Goal: Find specific page/section: Find specific page/section

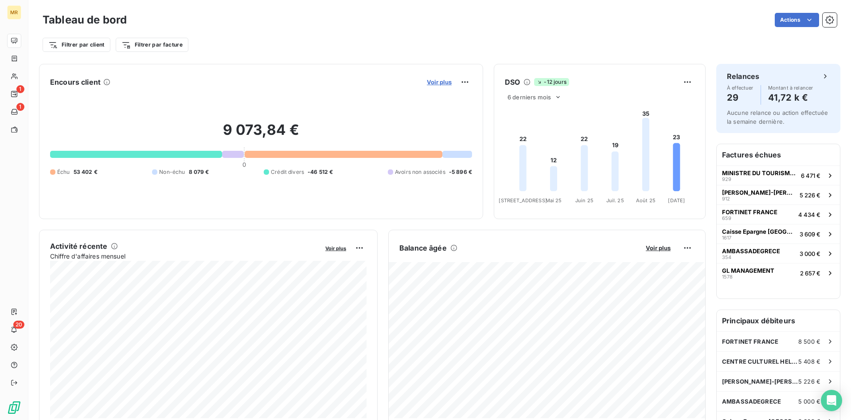
click at [435, 80] on span "Voir plus" at bounding box center [439, 81] width 25 height 7
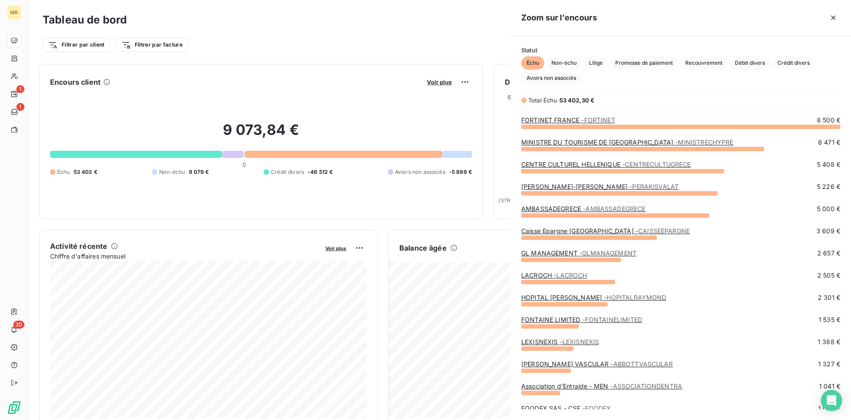
scroll to position [293, 340]
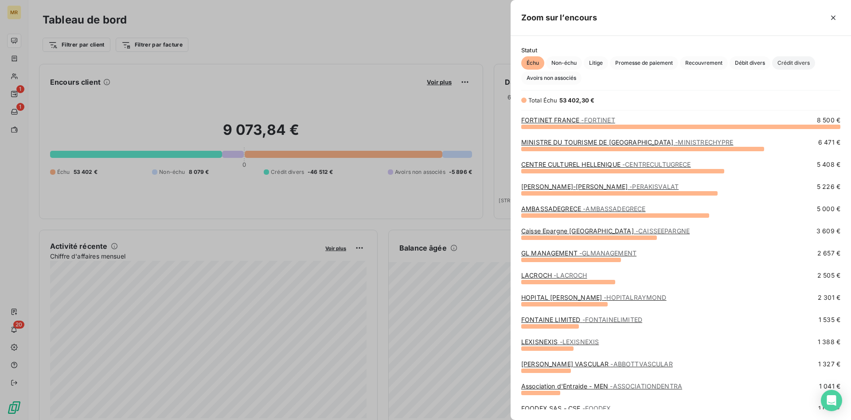
click at [800, 62] on span "Crédit divers" at bounding box center [793, 62] width 43 height 13
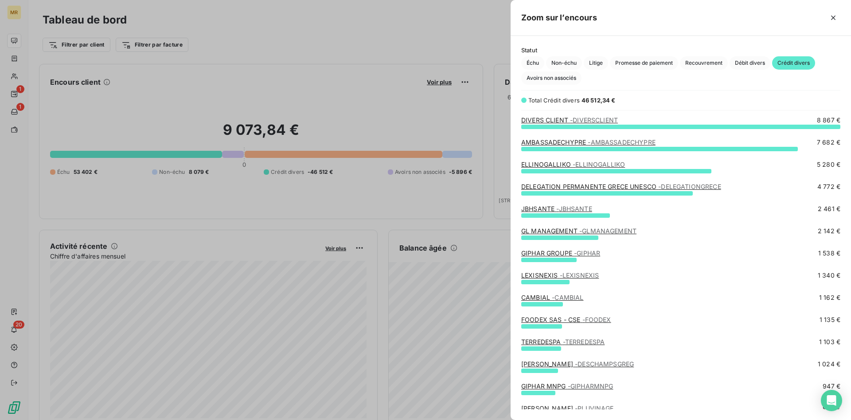
click at [413, 37] on div at bounding box center [425, 210] width 851 height 420
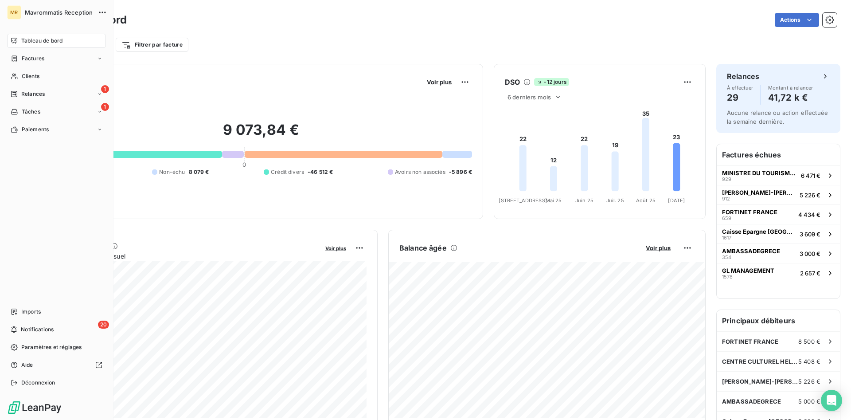
drag, startPoint x: 32, startPoint y: 77, endPoint x: 226, endPoint y: 95, distance: 194.1
click at [32, 76] on span "Clients" at bounding box center [31, 76] width 18 height 8
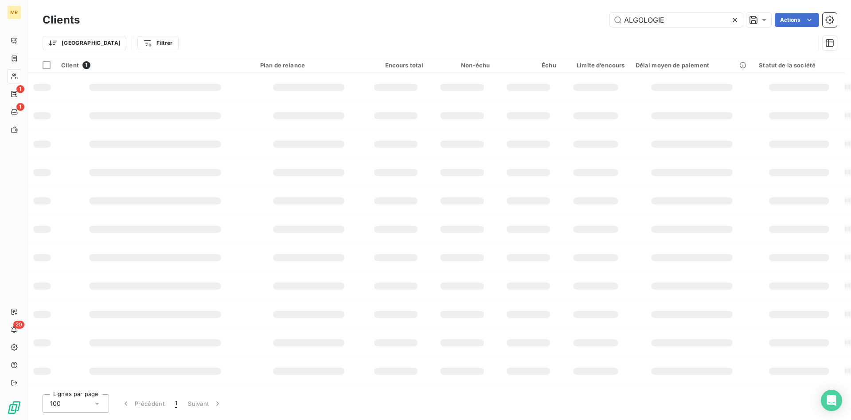
type input "ALGOLOGIE"
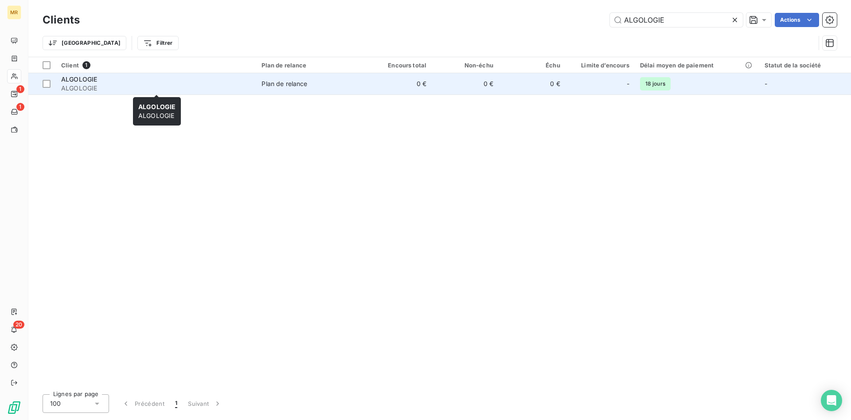
click at [142, 85] on span "ALGOLOGIE" at bounding box center [156, 88] width 190 height 9
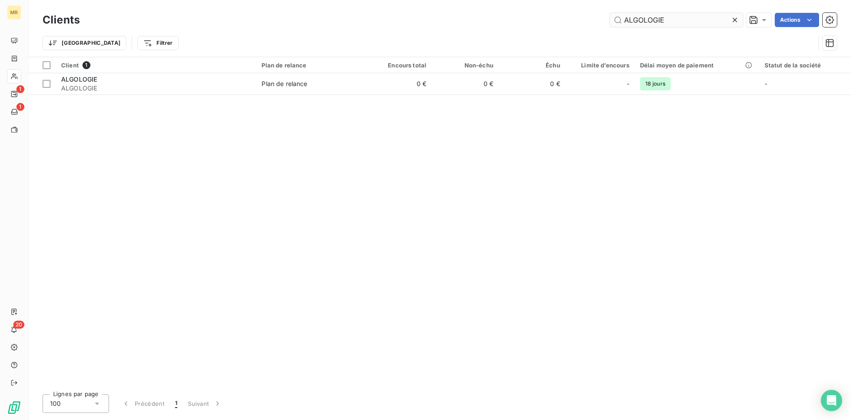
drag, startPoint x: 575, startPoint y: 15, endPoint x: 553, endPoint y: 16, distance: 22.2
click at [610, 16] on input "ALGOLOGIE" at bounding box center [676, 20] width 133 height 14
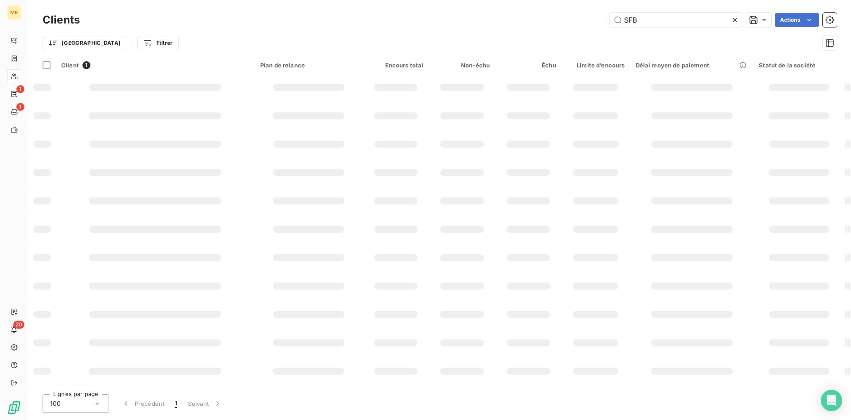
type input "SFB"
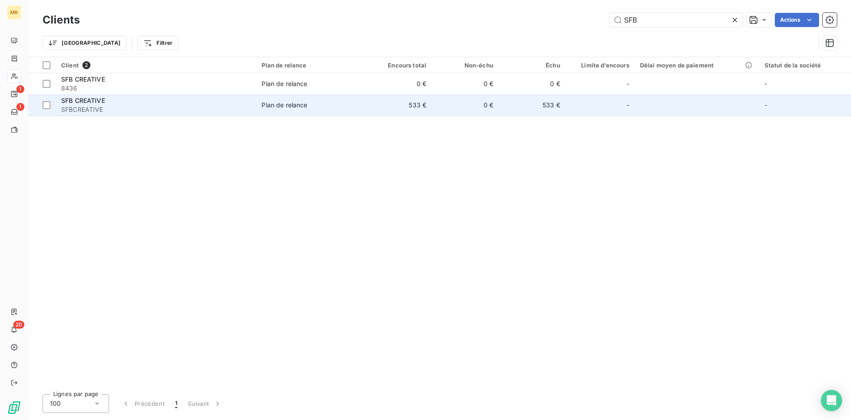
click at [98, 106] on span "SFBCREATIVE" at bounding box center [156, 109] width 190 height 9
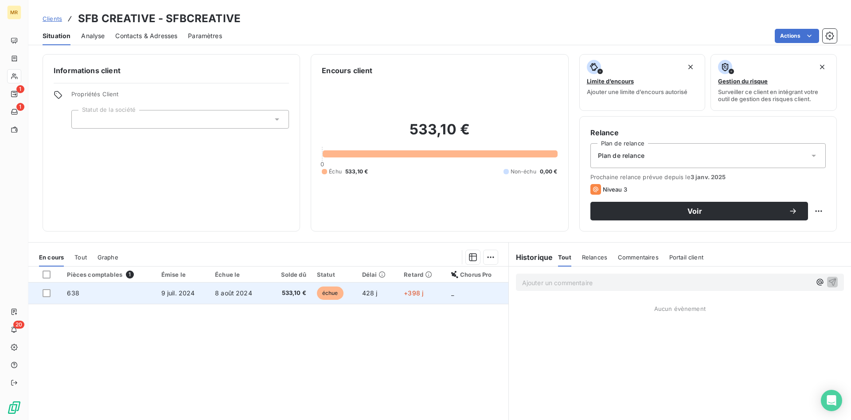
click at [185, 293] on span "9 juil. 2024" at bounding box center [178, 293] width 34 height 8
